Goal: Transaction & Acquisition: Book appointment/travel/reservation

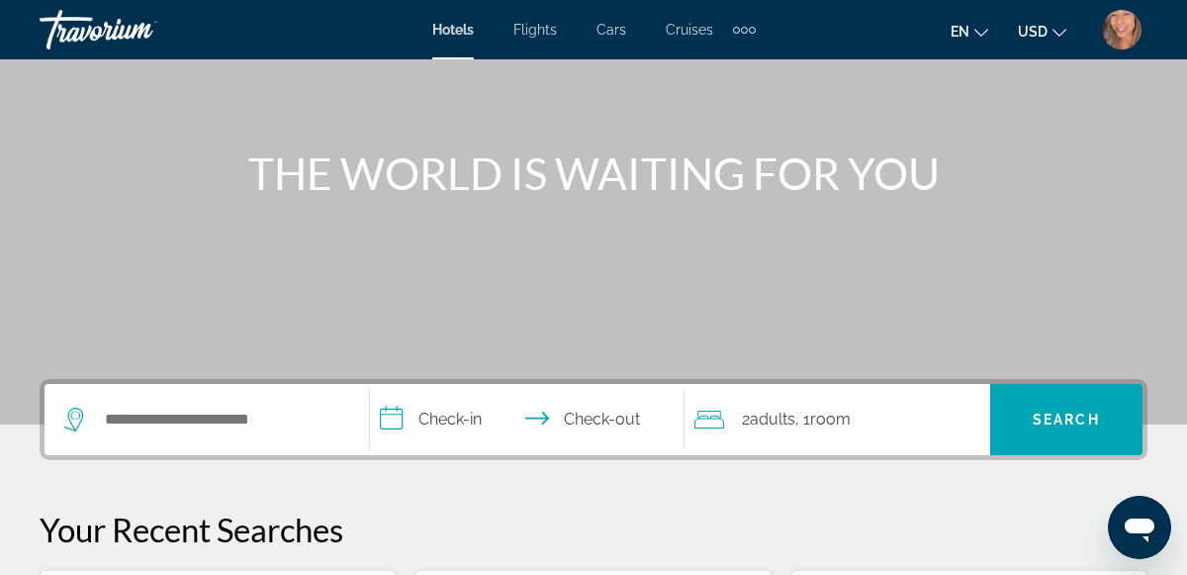
scroll to position [169, 0]
click at [196, 421] on input "Search widget" at bounding box center [221, 420] width 236 height 30
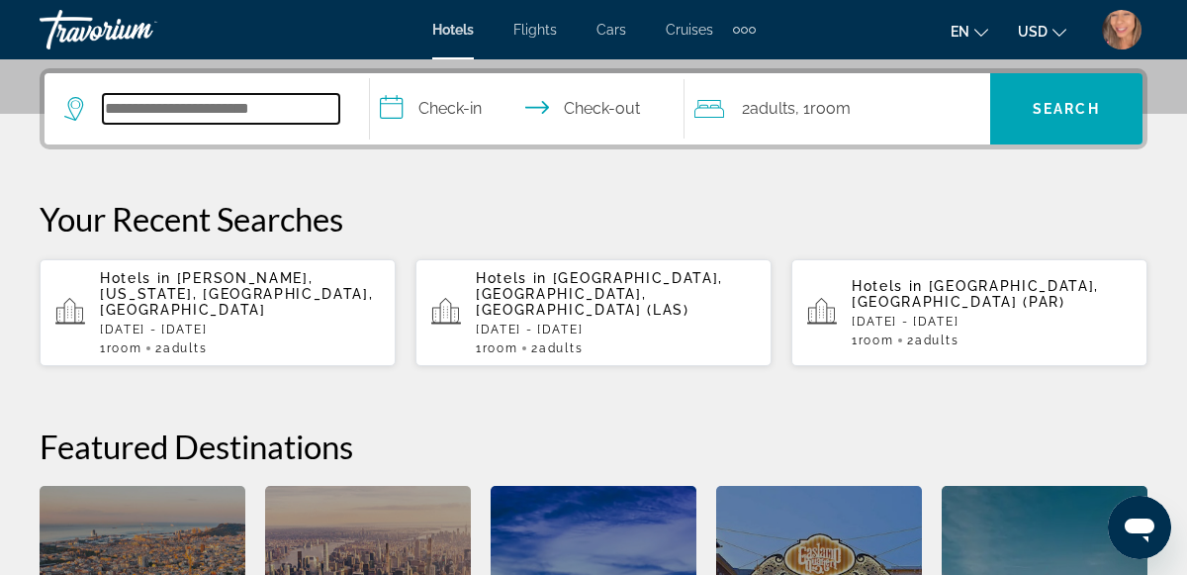
scroll to position [483, 0]
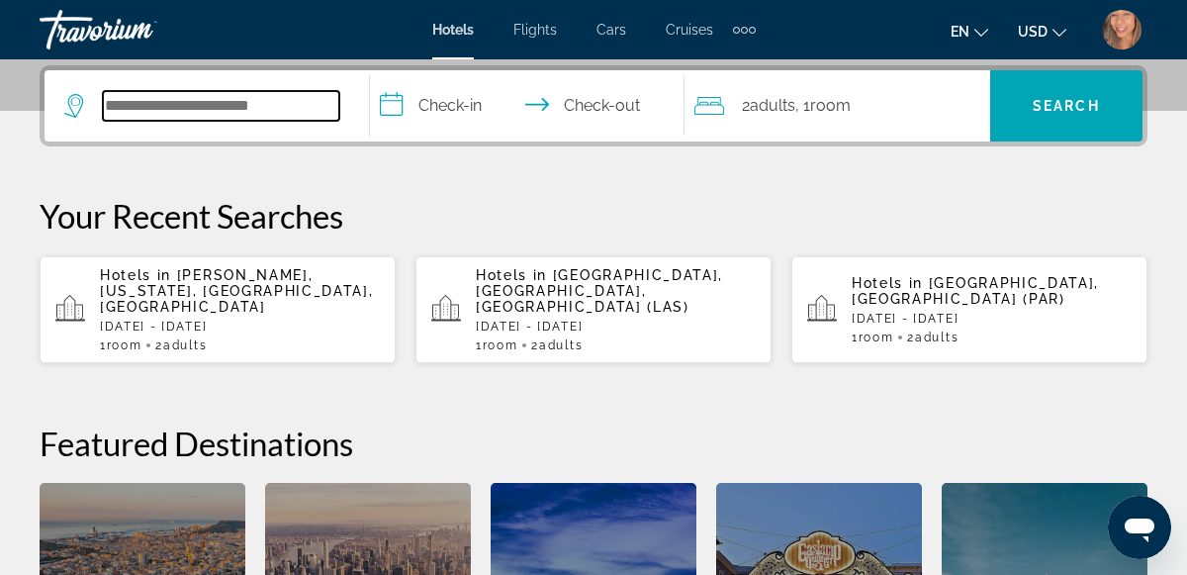
click at [187, 105] on input "Search widget" at bounding box center [221, 106] width 236 height 30
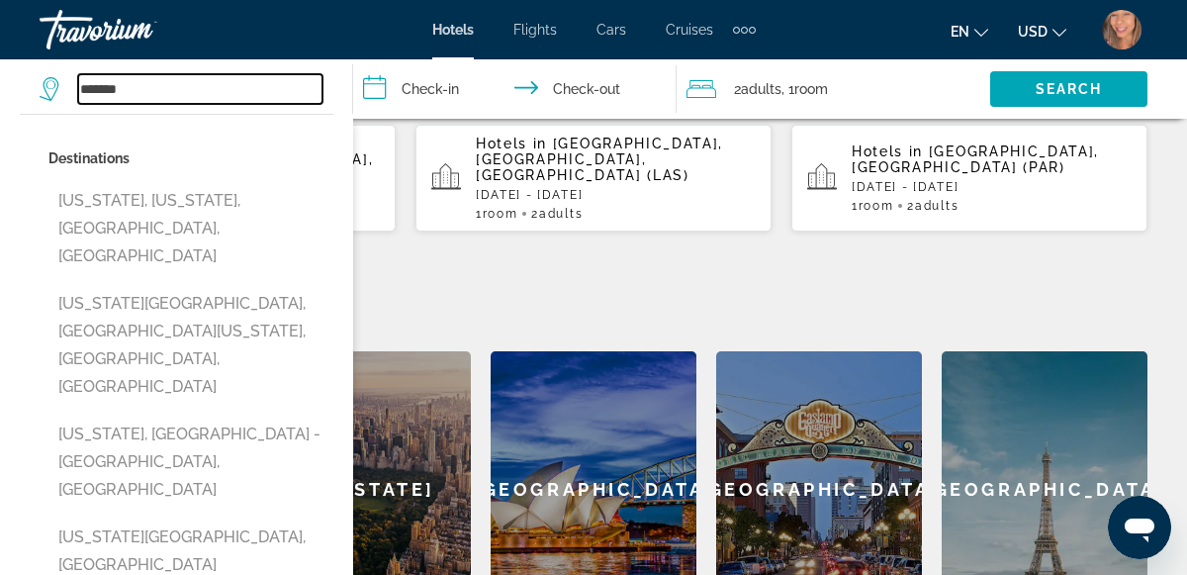
scroll to position [608, 0]
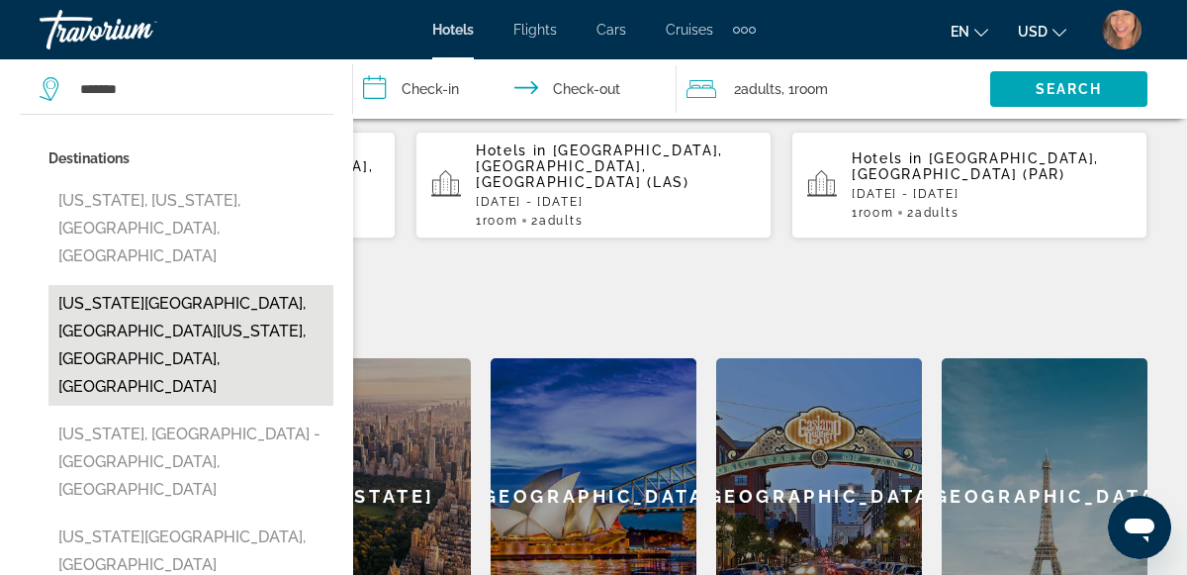
click at [164, 300] on button "Florida Keys, South Florida, FL, United States" at bounding box center [190, 345] width 285 height 121
type input "**********"
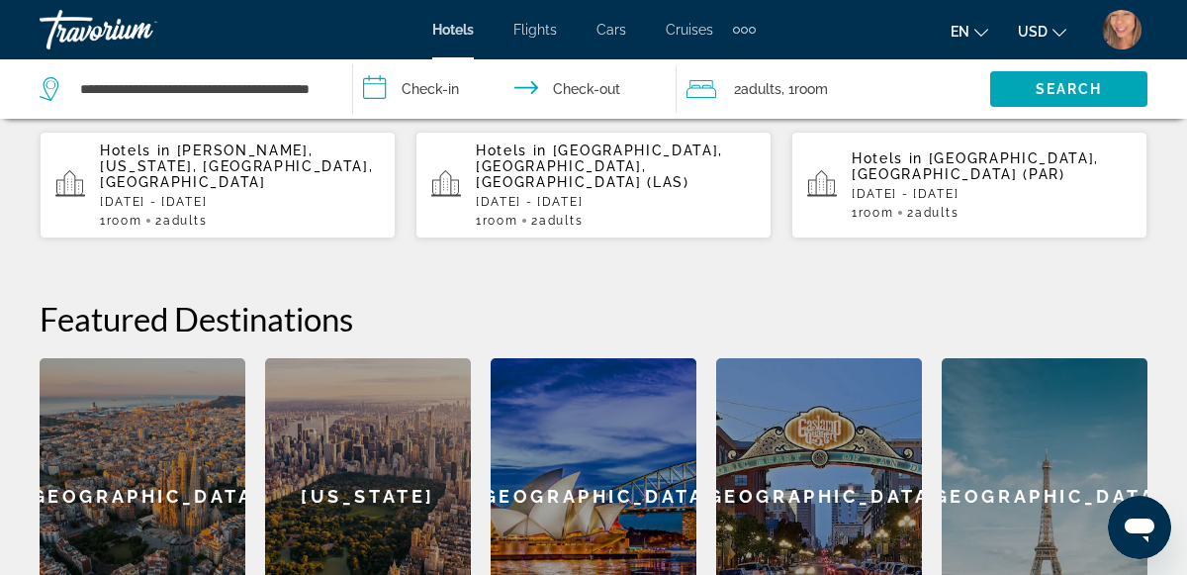
click at [428, 100] on input "**********" at bounding box center [518, 91] width 331 height 65
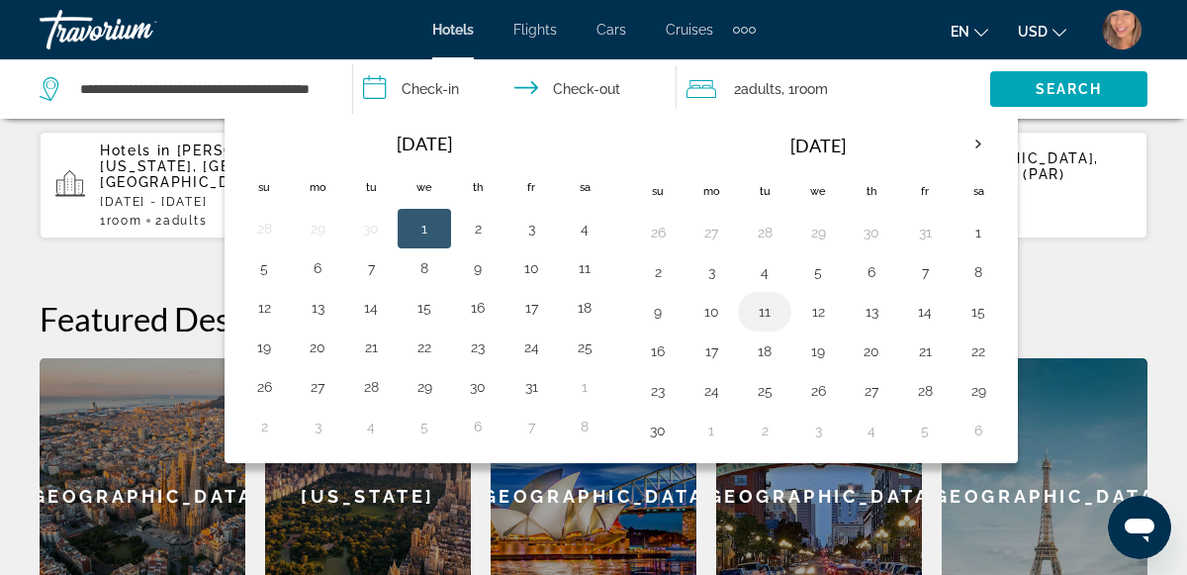
click at [759, 311] on button "11" at bounding box center [765, 312] width 32 height 28
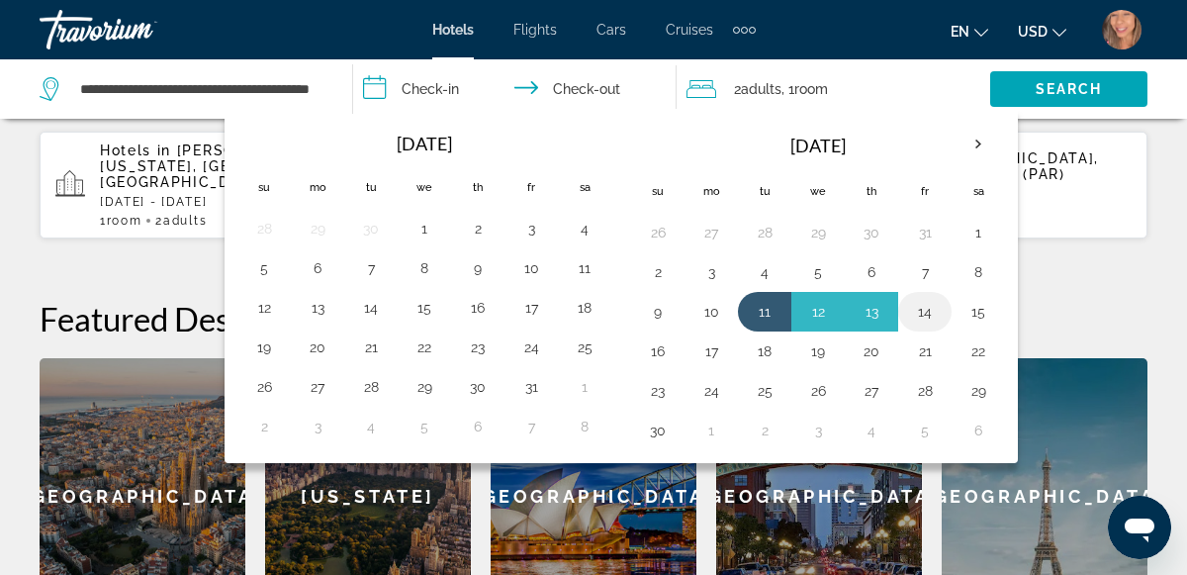
click at [916, 315] on button "14" at bounding box center [925, 312] width 32 height 28
type input "**********"
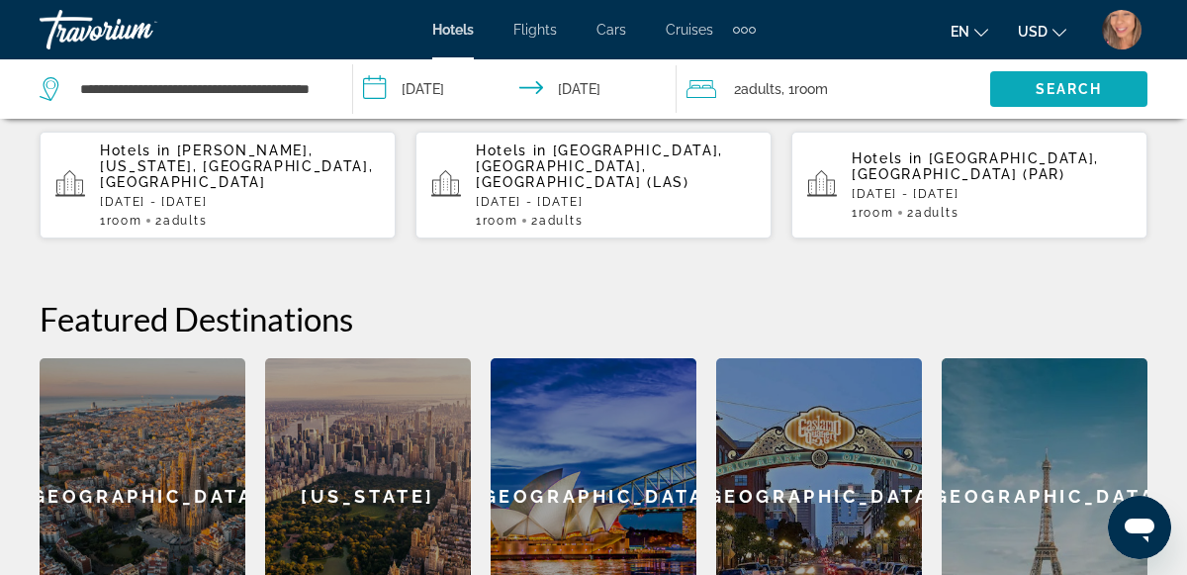
click at [1044, 82] on span "Search" at bounding box center [1069, 89] width 67 height 16
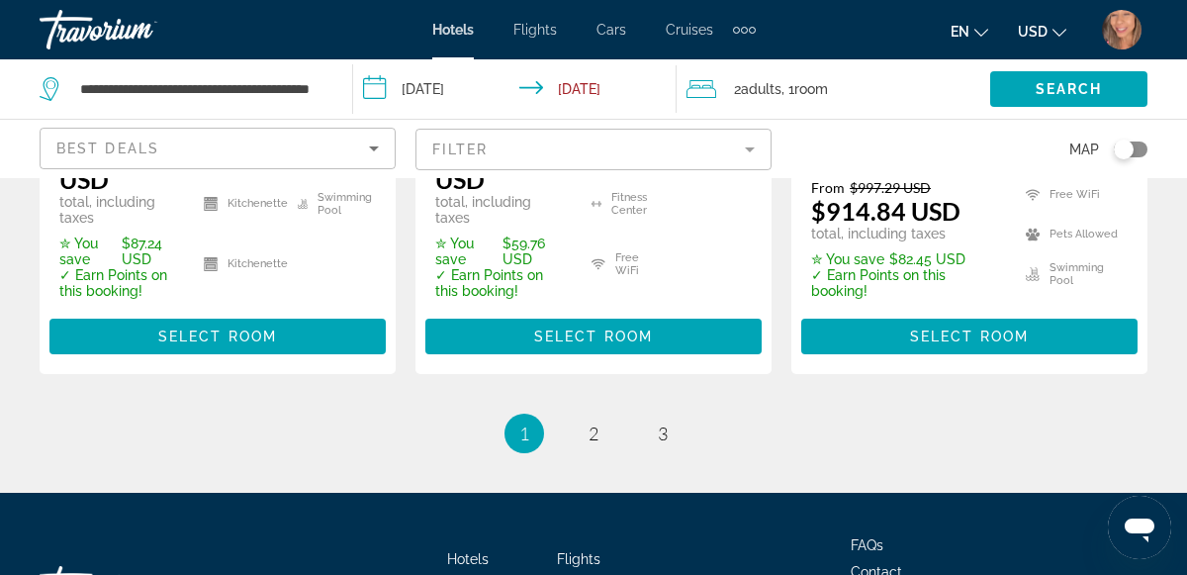
scroll to position [3255, 0]
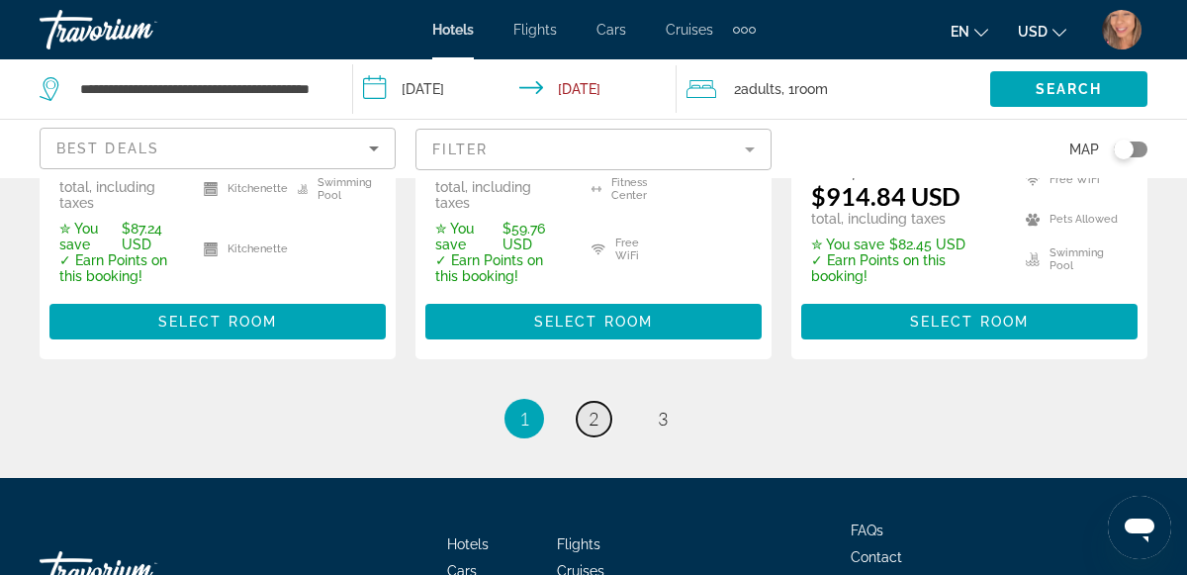
click at [594, 420] on span "2" at bounding box center [594, 419] width 10 height 22
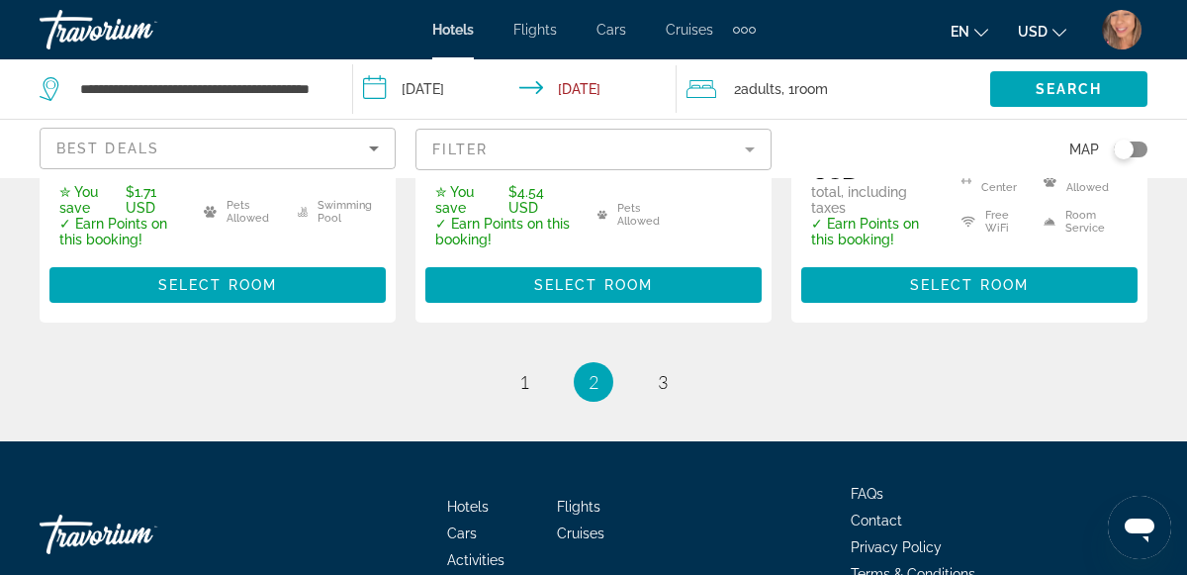
scroll to position [3255, 0]
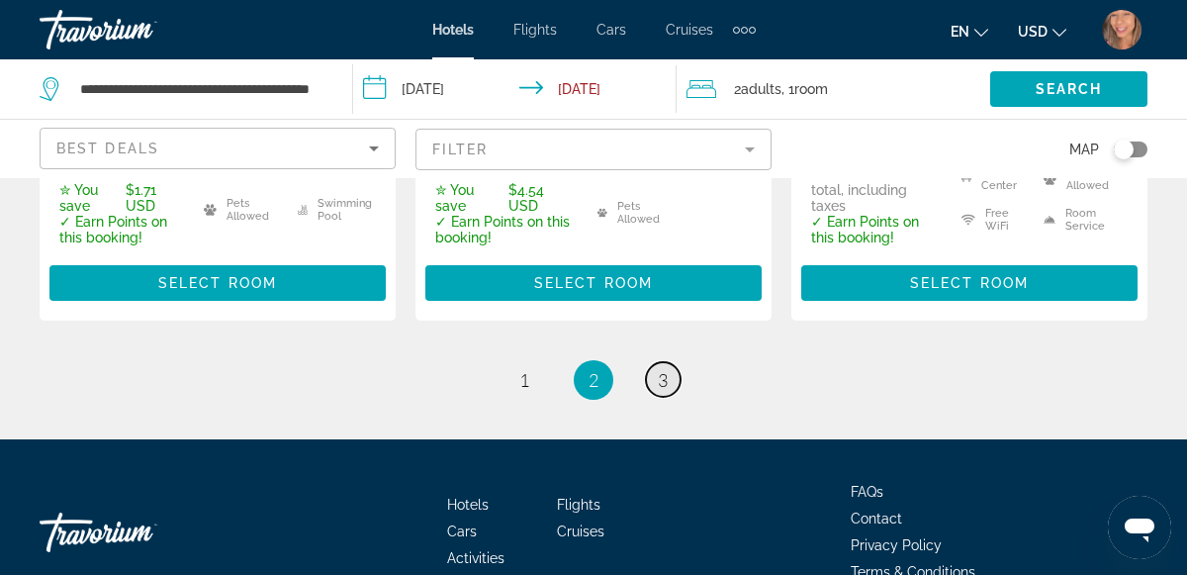
click at [664, 391] on span "3" at bounding box center [663, 380] width 10 height 22
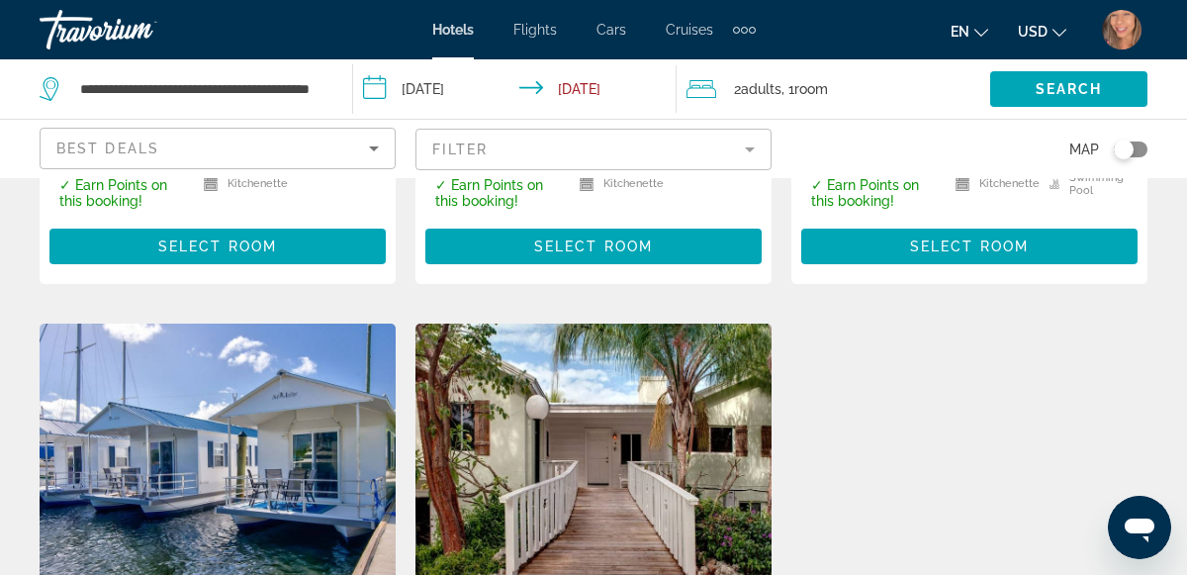
scroll to position [1495, 0]
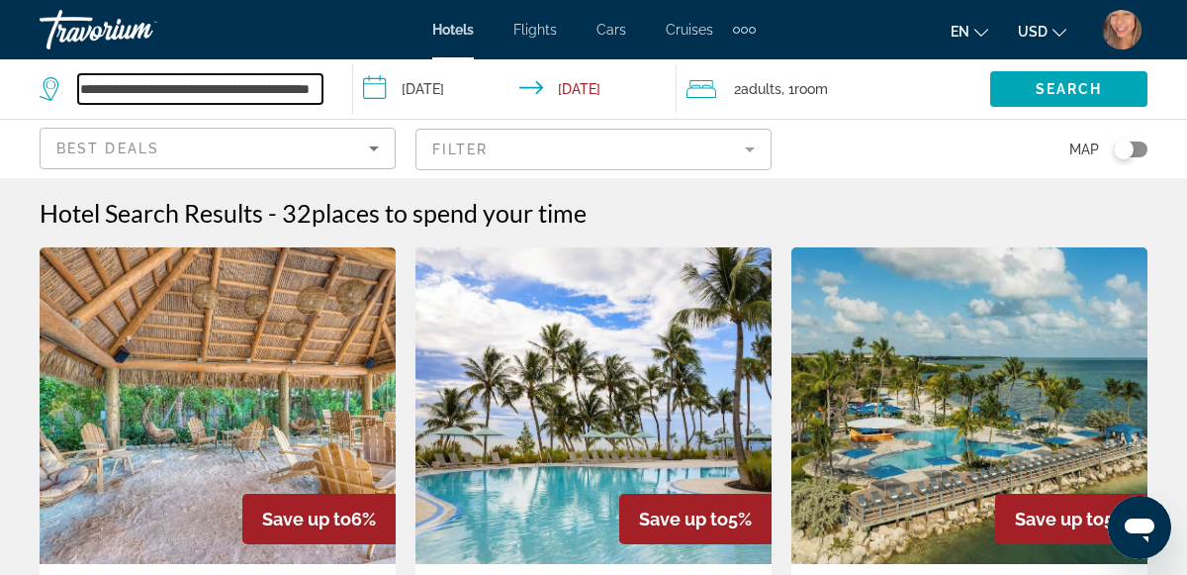
click at [222, 99] on input "**********" at bounding box center [200, 89] width 244 height 30
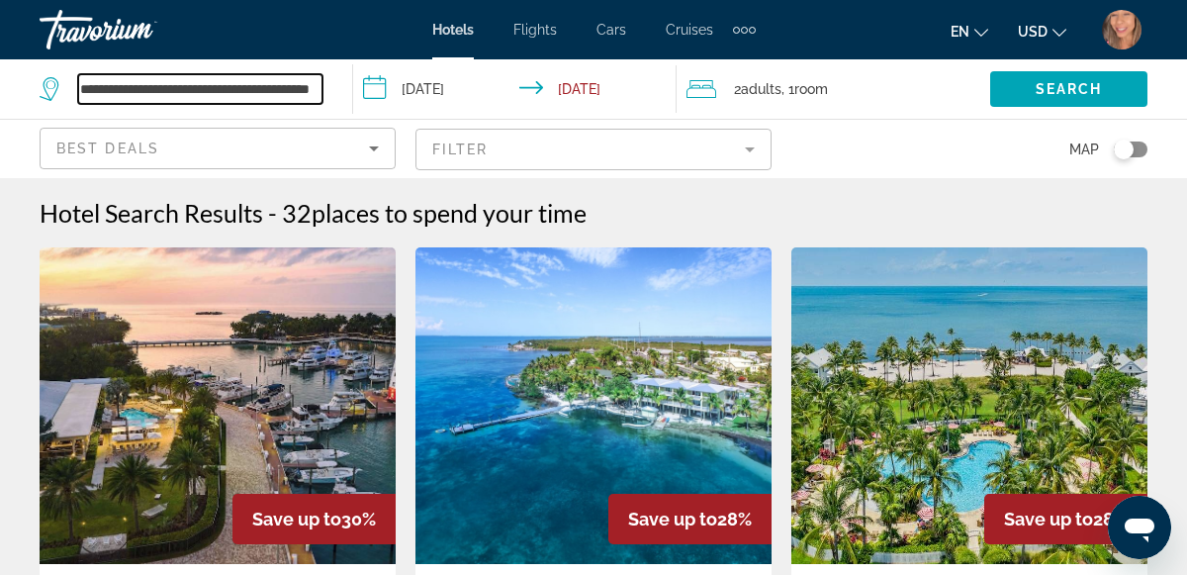
scroll to position [0, 47]
click at [311, 87] on input "**********" at bounding box center [200, 89] width 245 height 30
type input "*"
click at [133, 95] on input "*" at bounding box center [200, 89] width 245 height 30
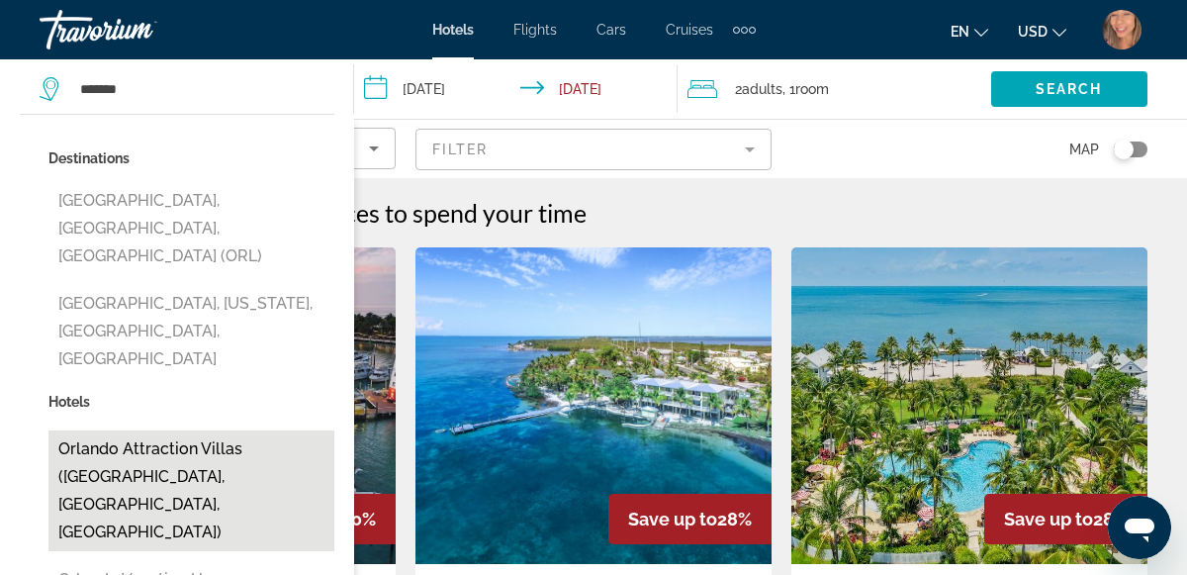
click at [176, 430] on button "Orlando Attraction Villas (Davenport, FL, US)" at bounding box center [191, 490] width 286 height 121
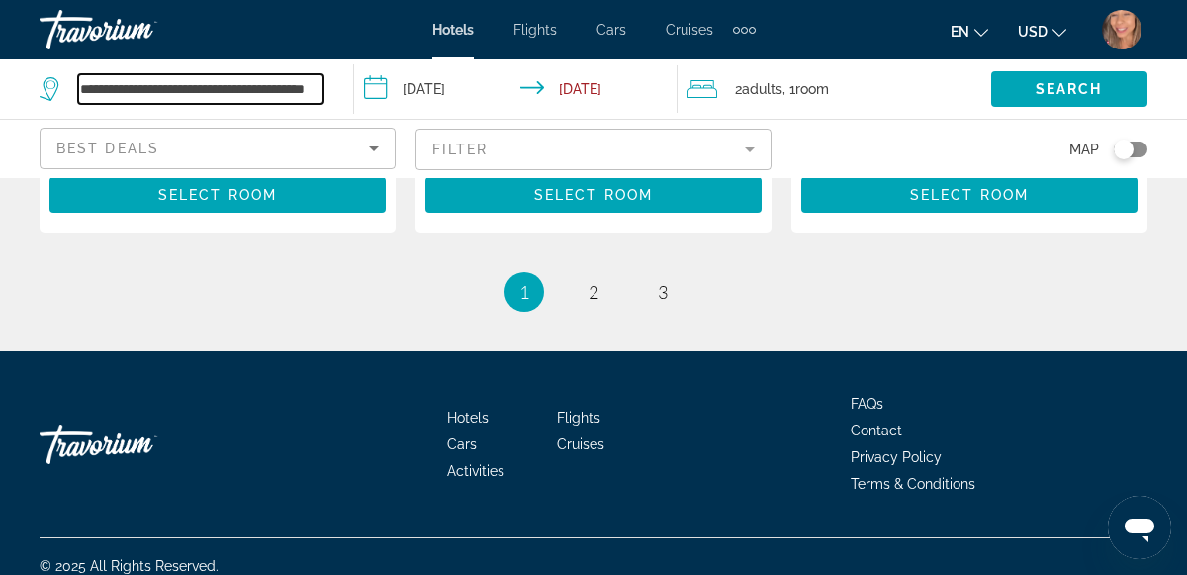
scroll to position [3399, 0]
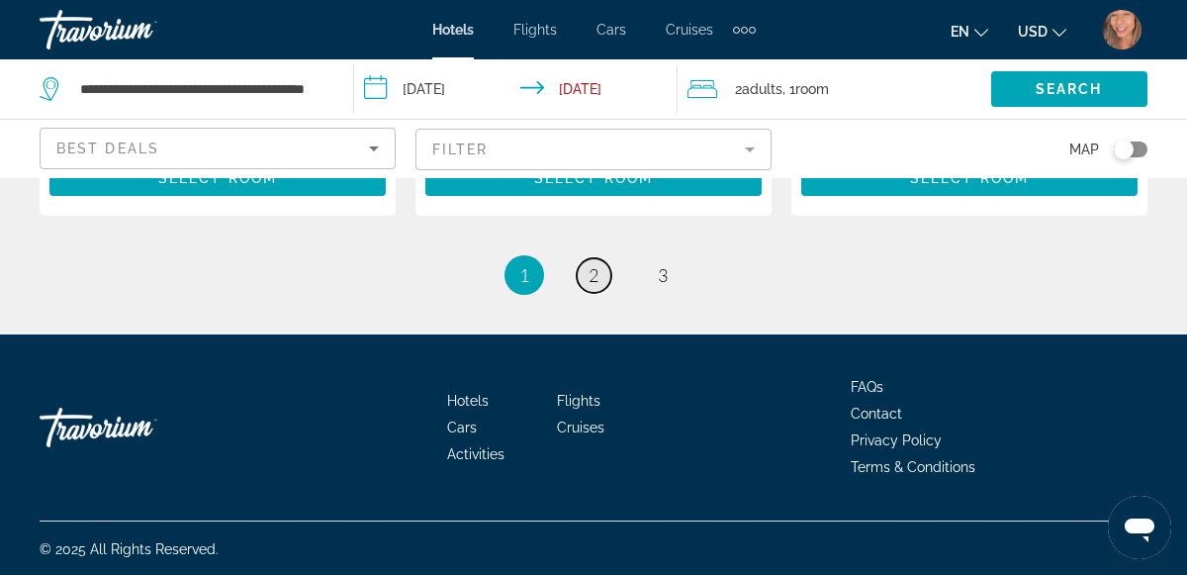
click at [596, 287] on link "page 2" at bounding box center [594, 275] width 35 height 35
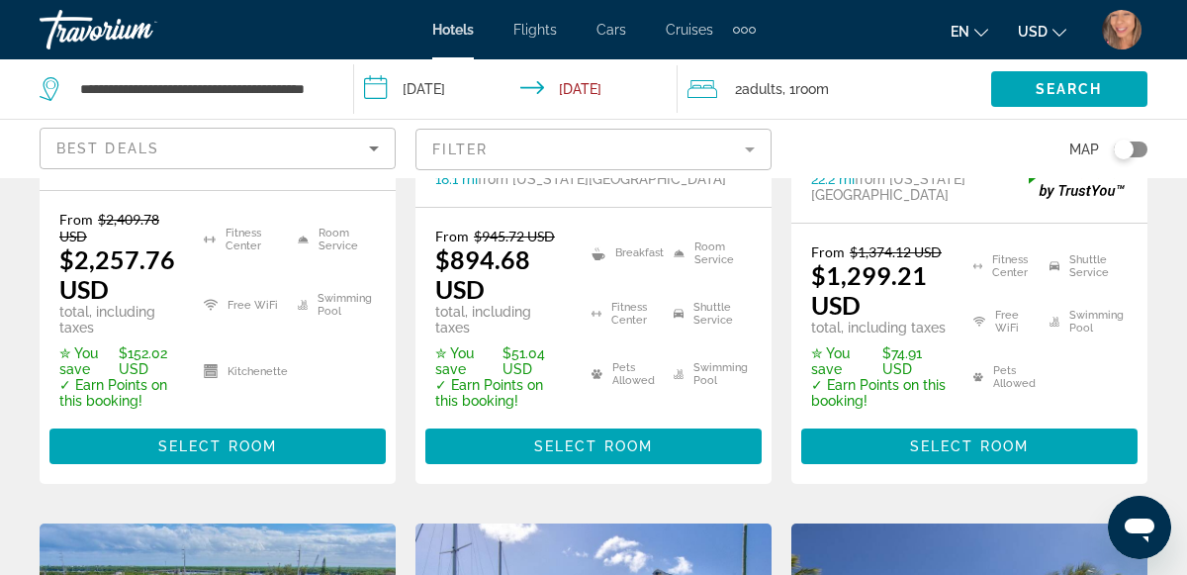
scroll to position [569, 0]
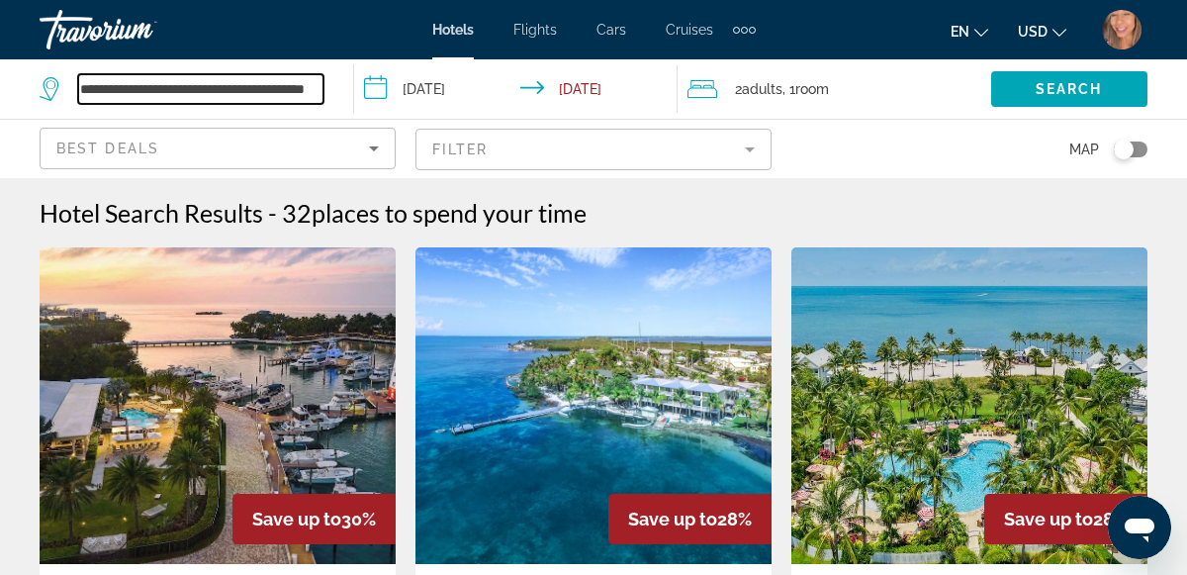
click at [272, 88] on input "**********" at bounding box center [200, 89] width 245 height 30
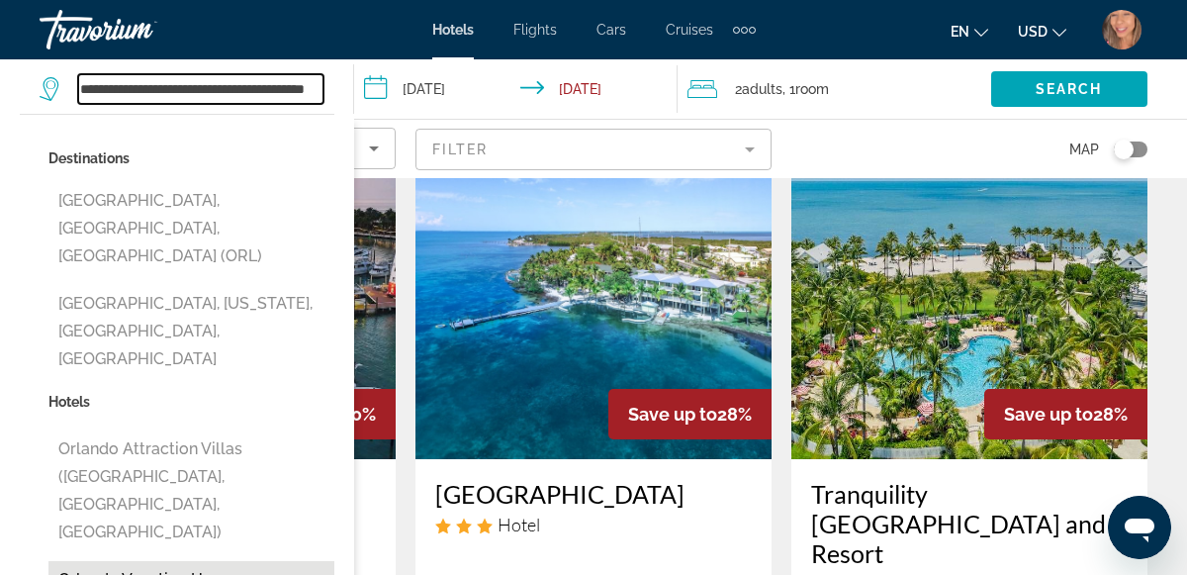
scroll to position [96, 0]
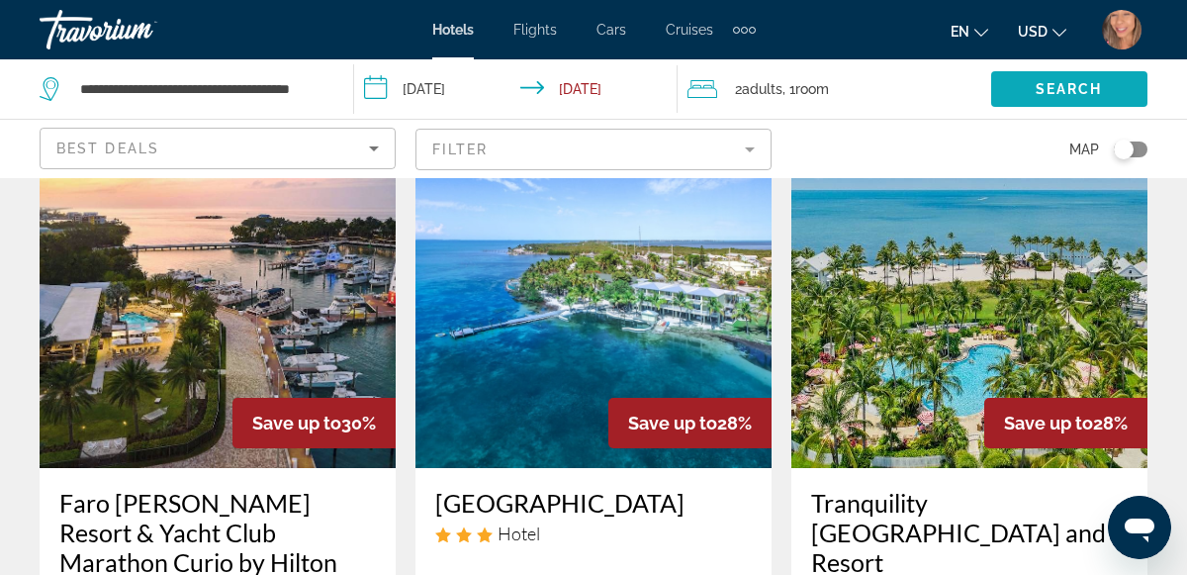
click at [1041, 91] on span "Search" at bounding box center [1069, 89] width 67 height 16
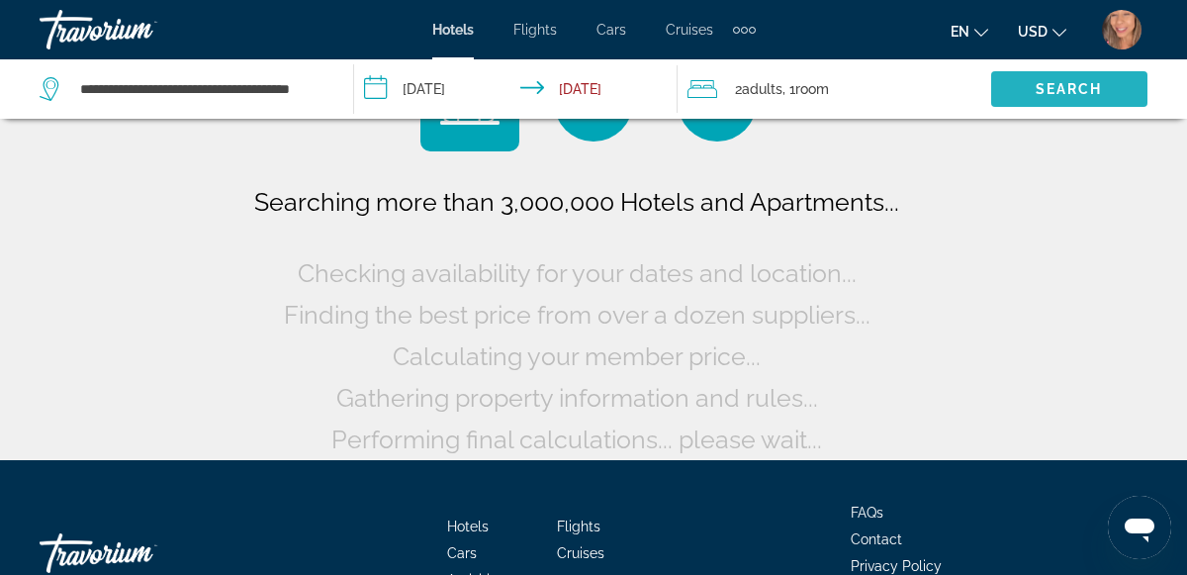
scroll to position [0, 0]
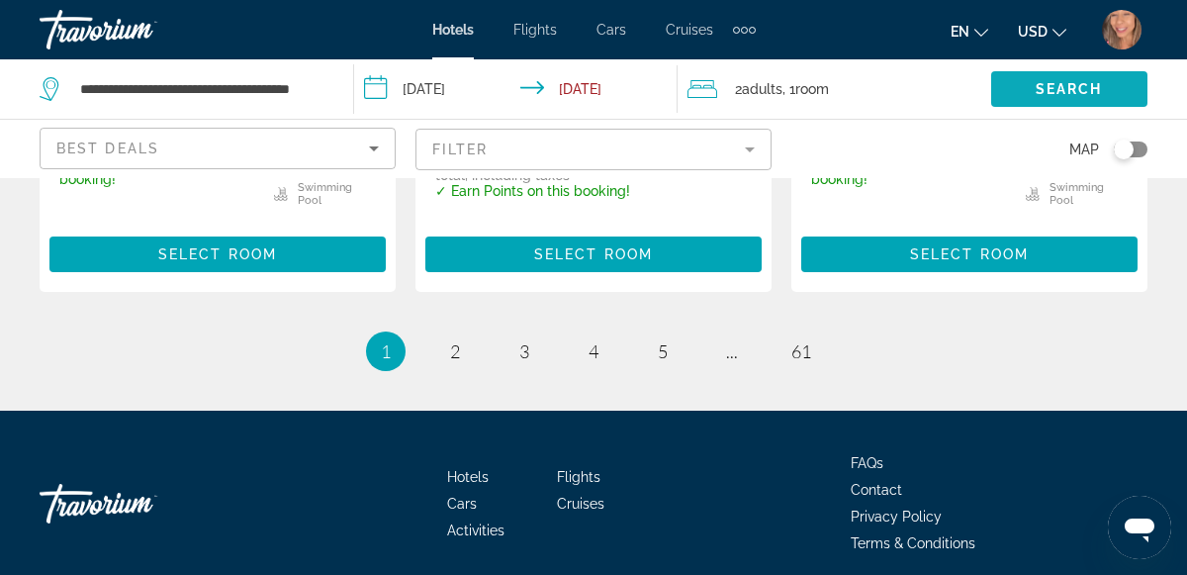
scroll to position [3154, 0]
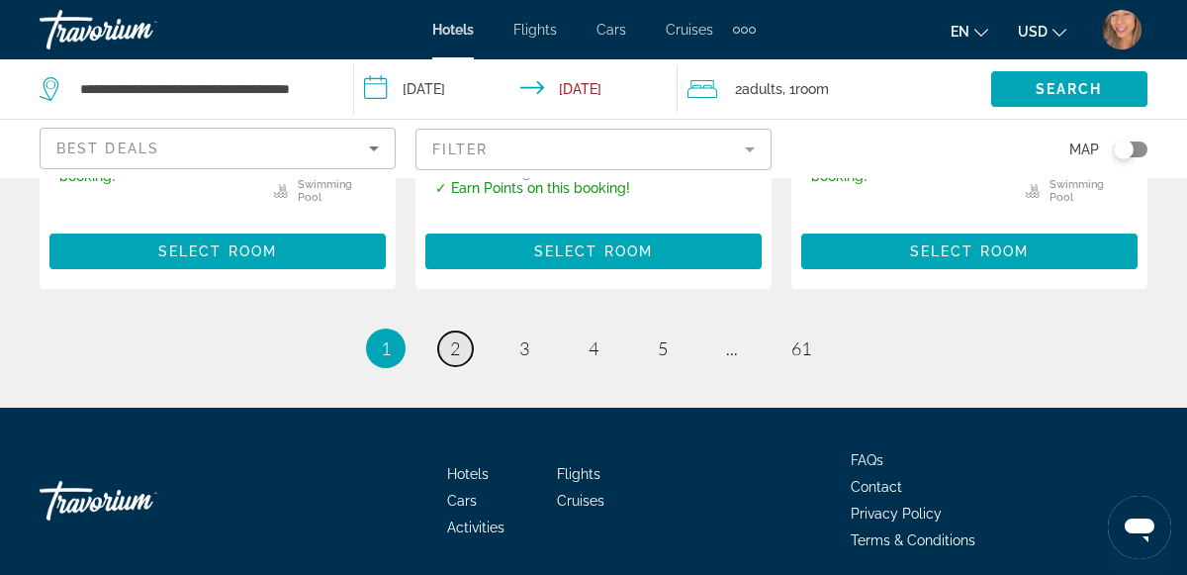
click at [452, 337] on span "2" at bounding box center [455, 348] width 10 height 22
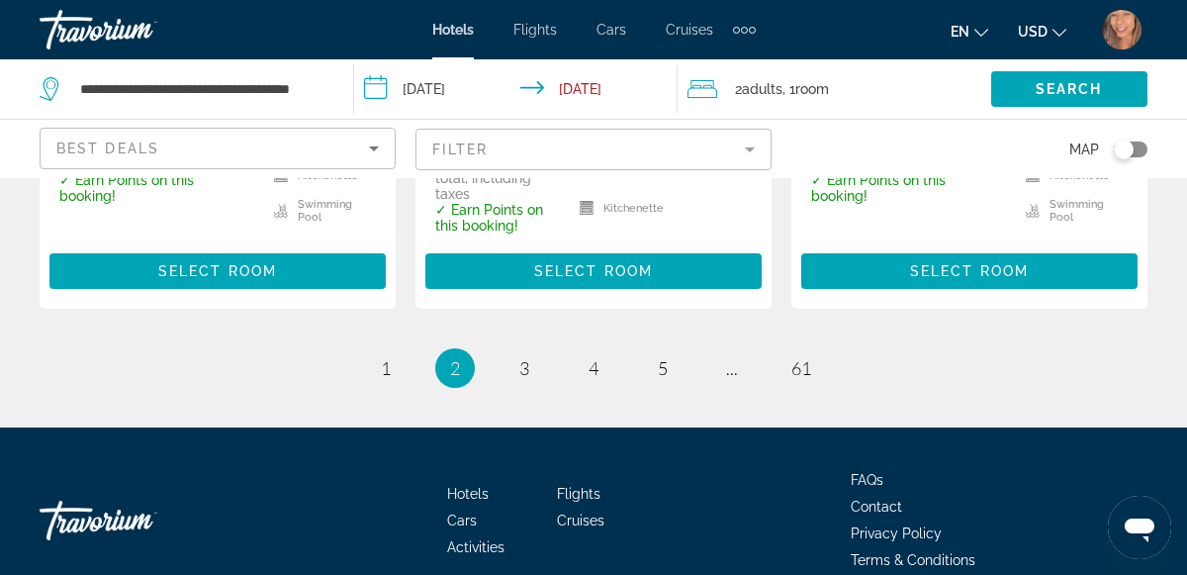
scroll to position [2996, 0]
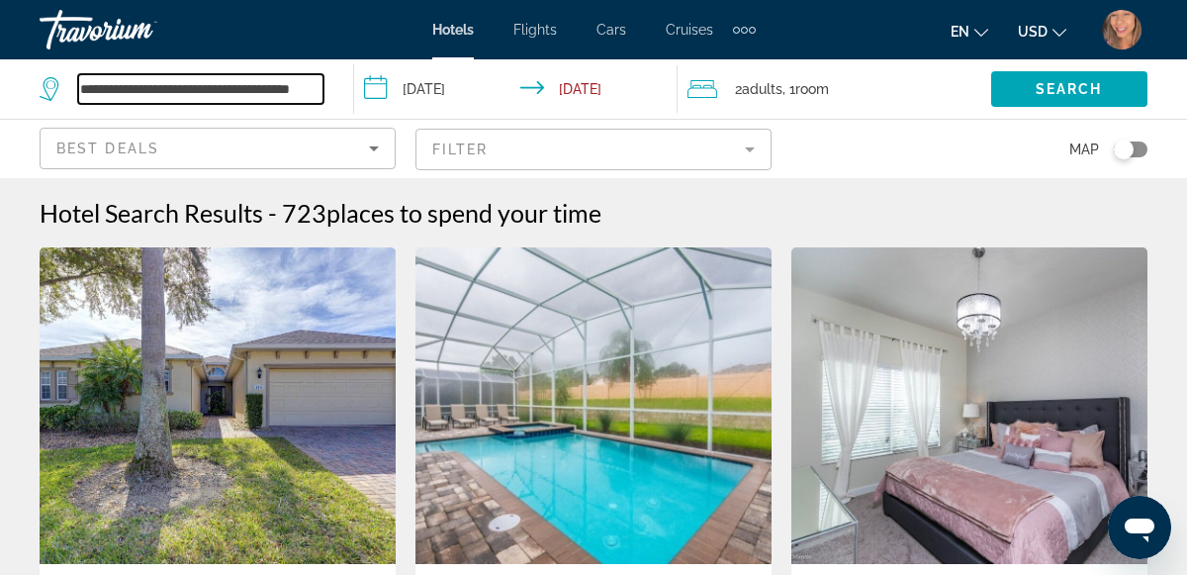
click at [284, 99] on input "**********" at bounding box center [200, 89] width 245 height 30
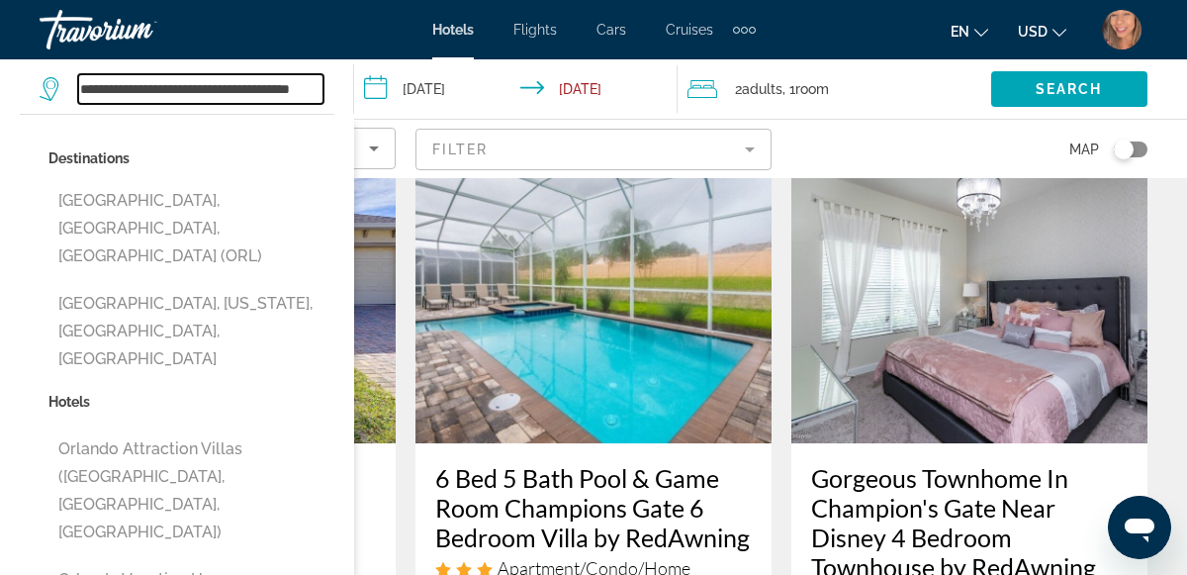
scroll to position [124, 0]
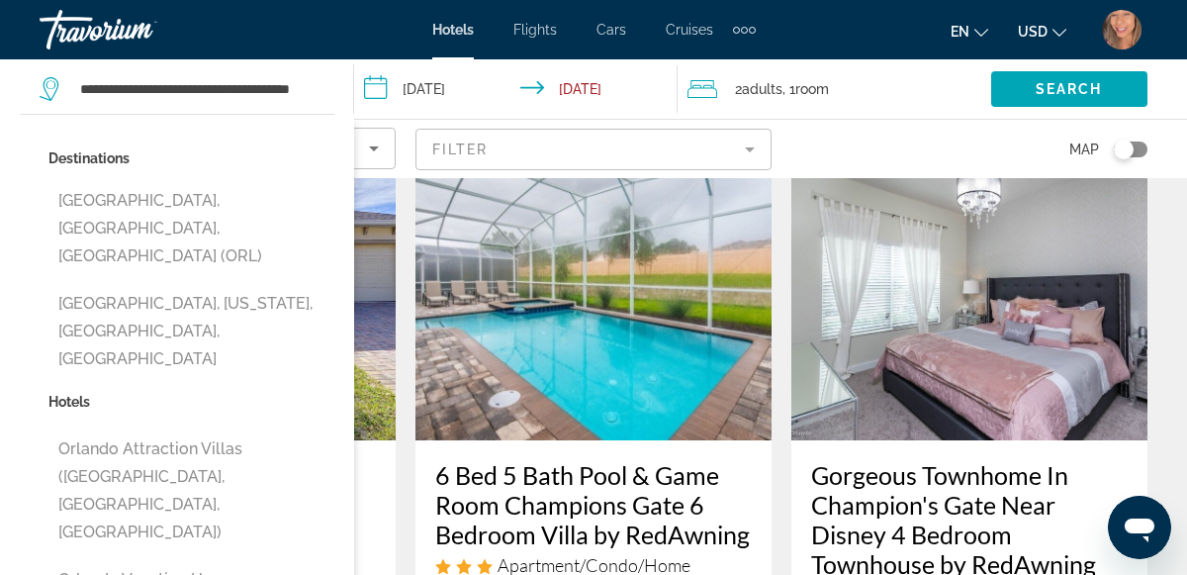
type input "**********"
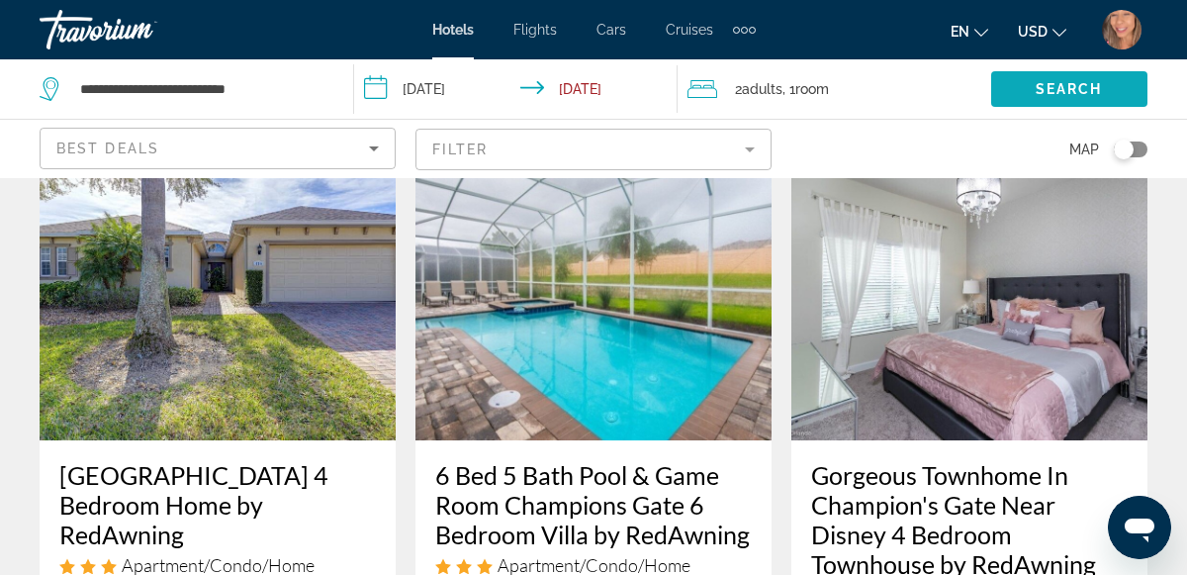
click at [1065, 92] on span "Search" at bounding box center [1069, 89] width 67 height 16
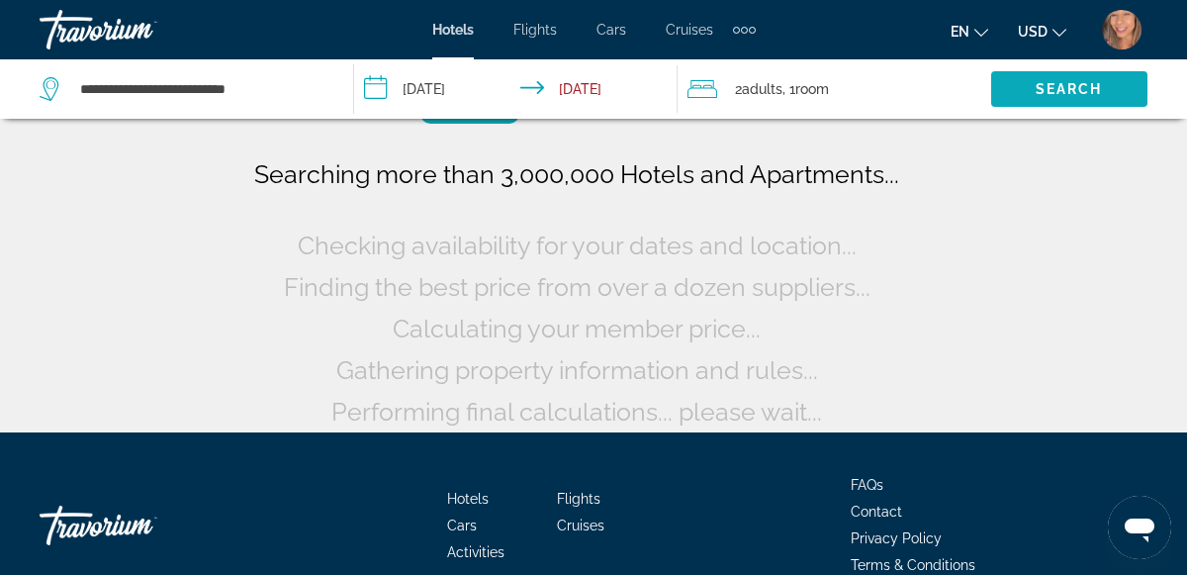
scroll to position [0, 0]
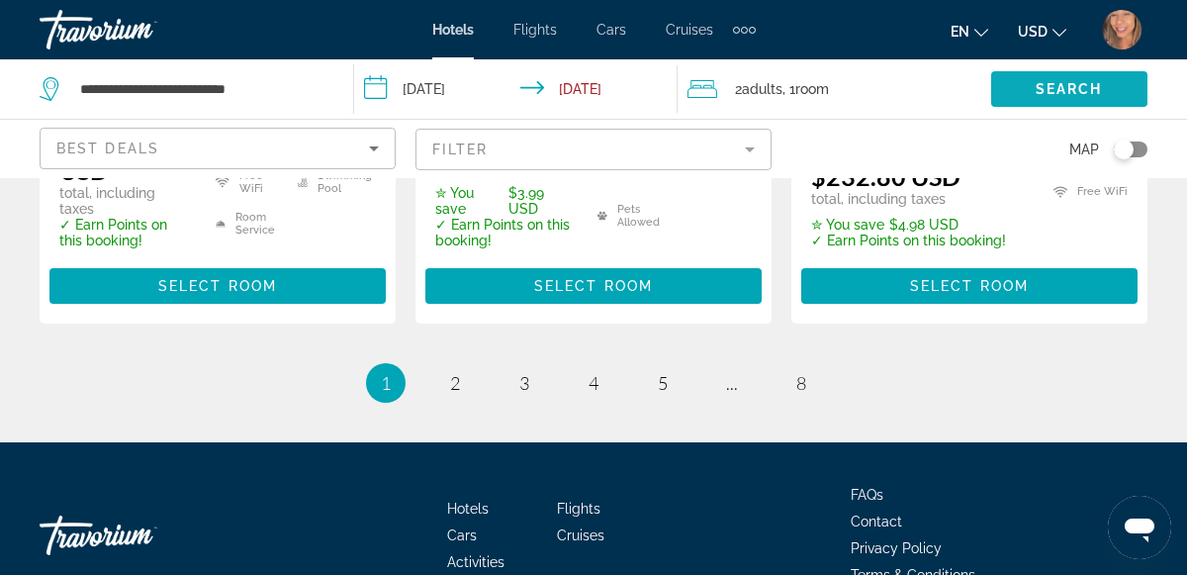
scroll to position [3042, 0]
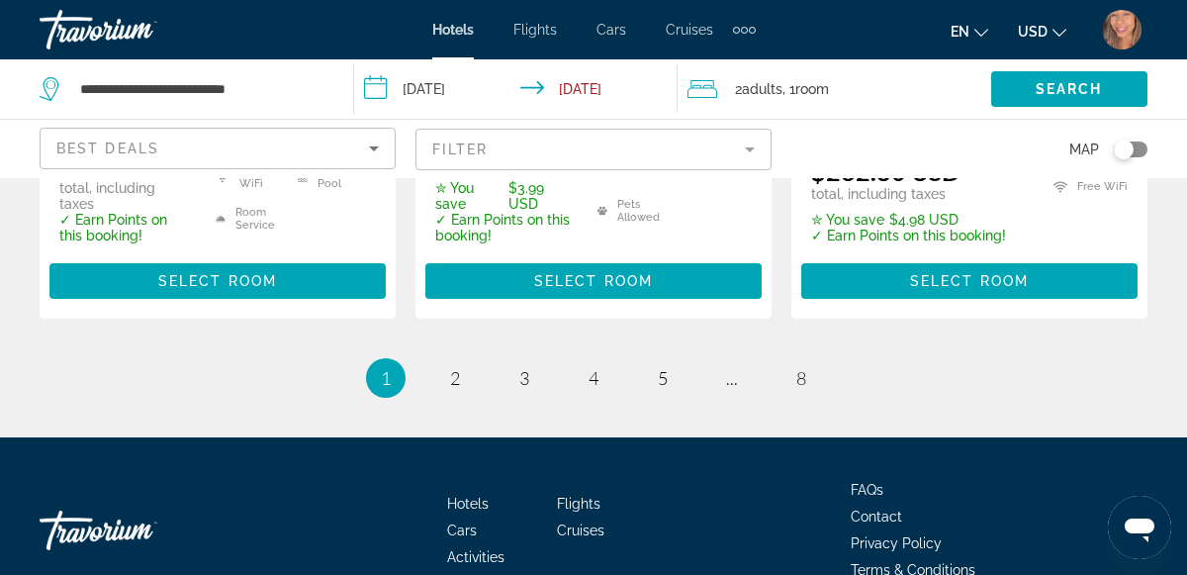
click at [461, 367] on li "page 2" at bounding box center [455, 378] width 40 height 40
click at [457, 362] on link "page 2" at bounding box center [455, 378] width 35 height 35
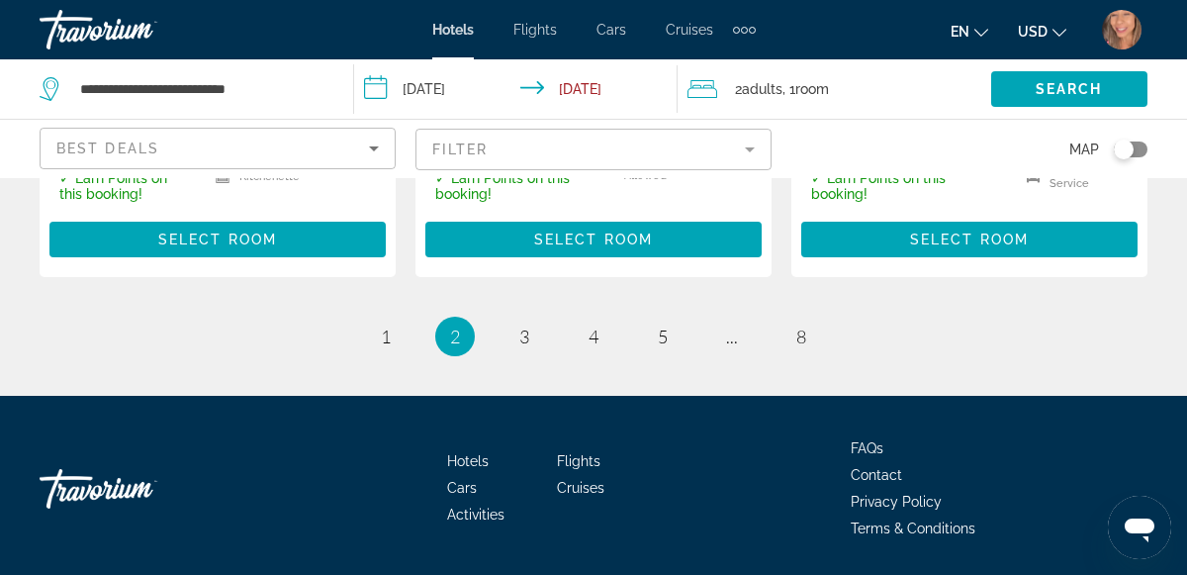
scroll to position [3060, 0]
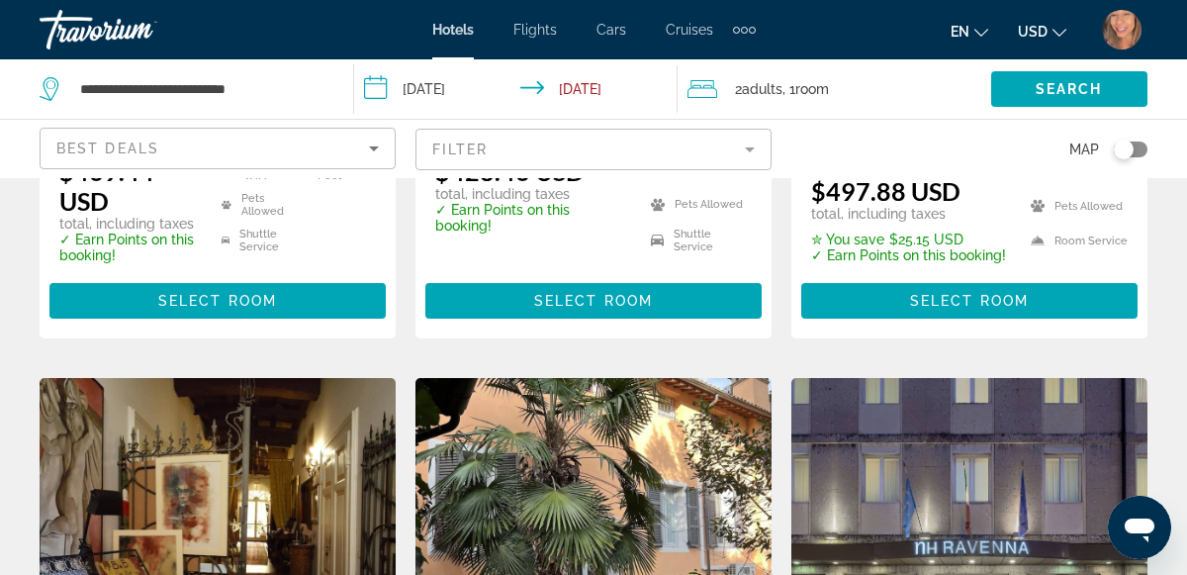
scroll to position [2188, 0]
